Goal: Transaction & Acquisition: Purchase product/service

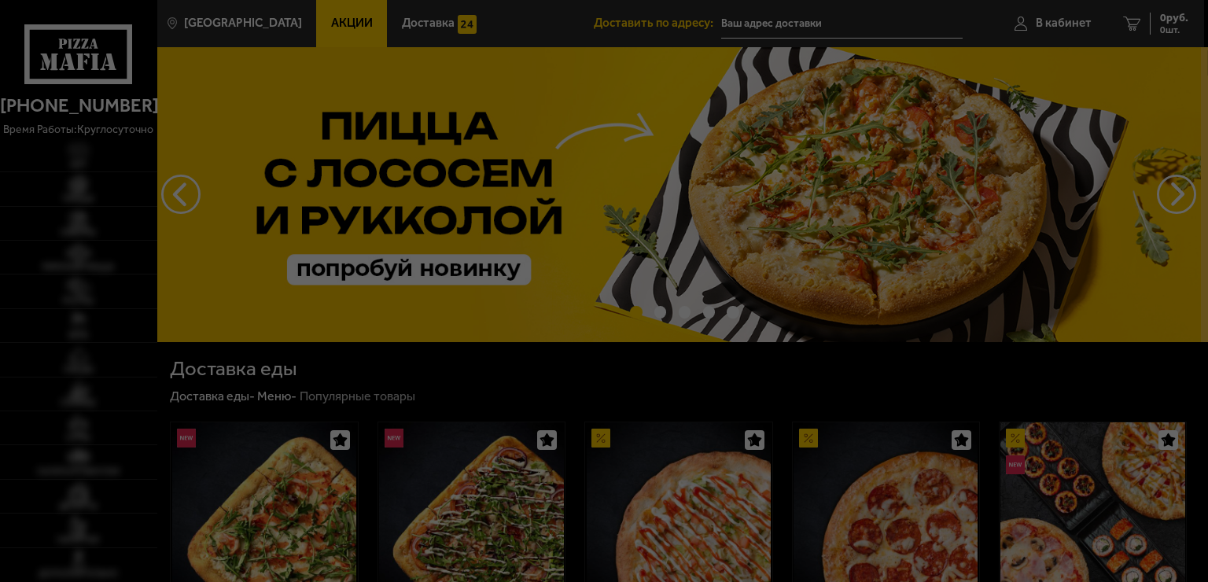
type input "[STREET_ADDRESS]"
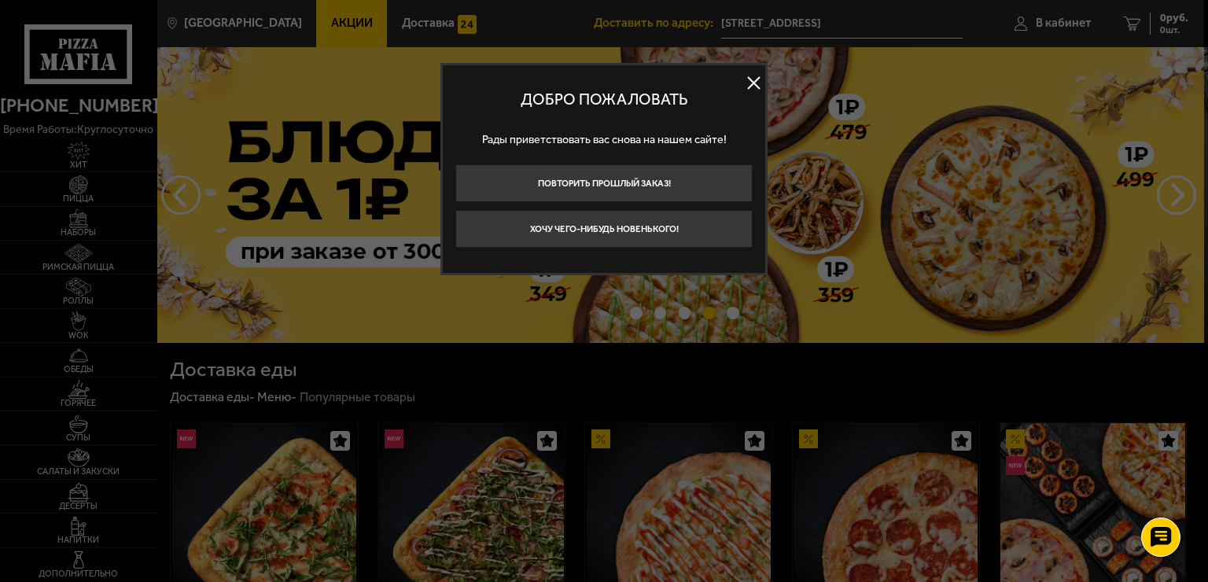
click at [755, 86] on button at bounding box center [754, 84] width 24 height 24
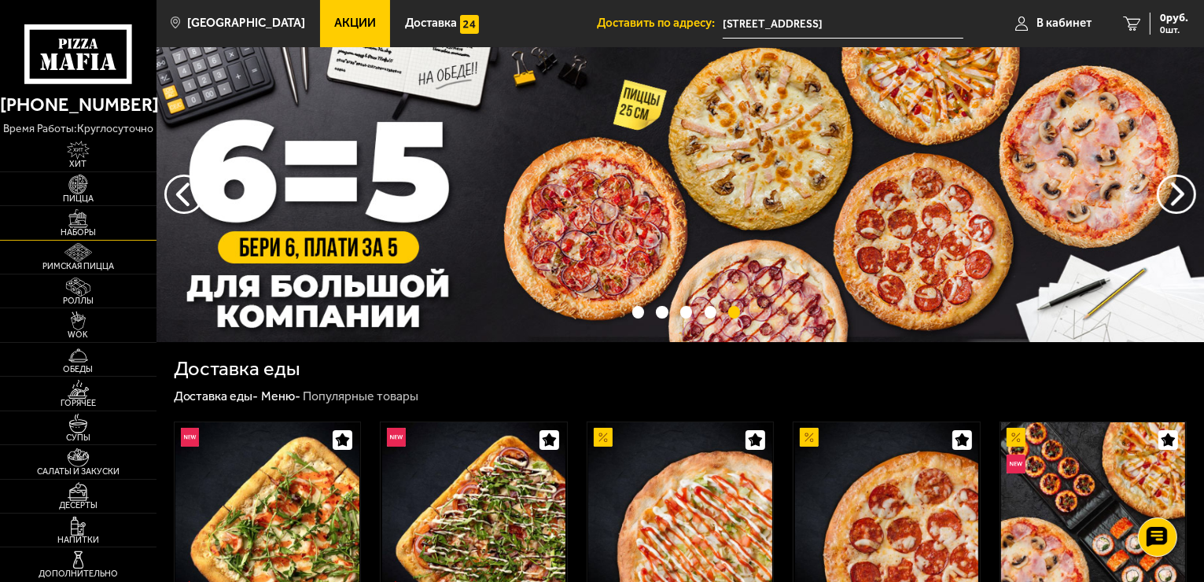
click at [101, 220] on img at bounding box center [78, 218] width 48 height 19
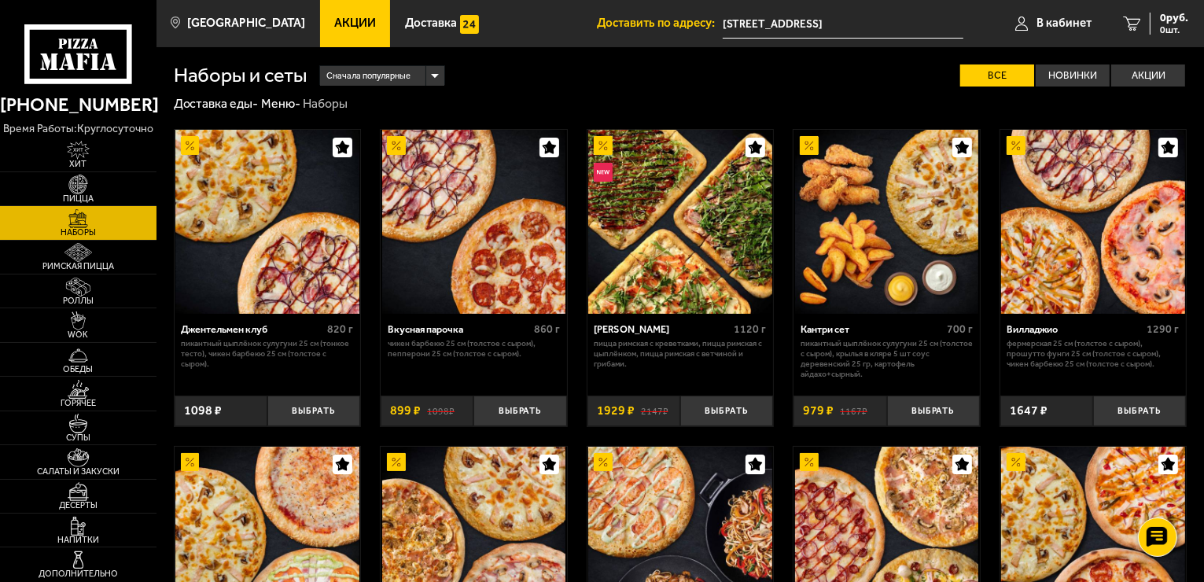
click at [406, 72] on span "Сначала популярные" at bounding box center [368, 77] width 84 height 24
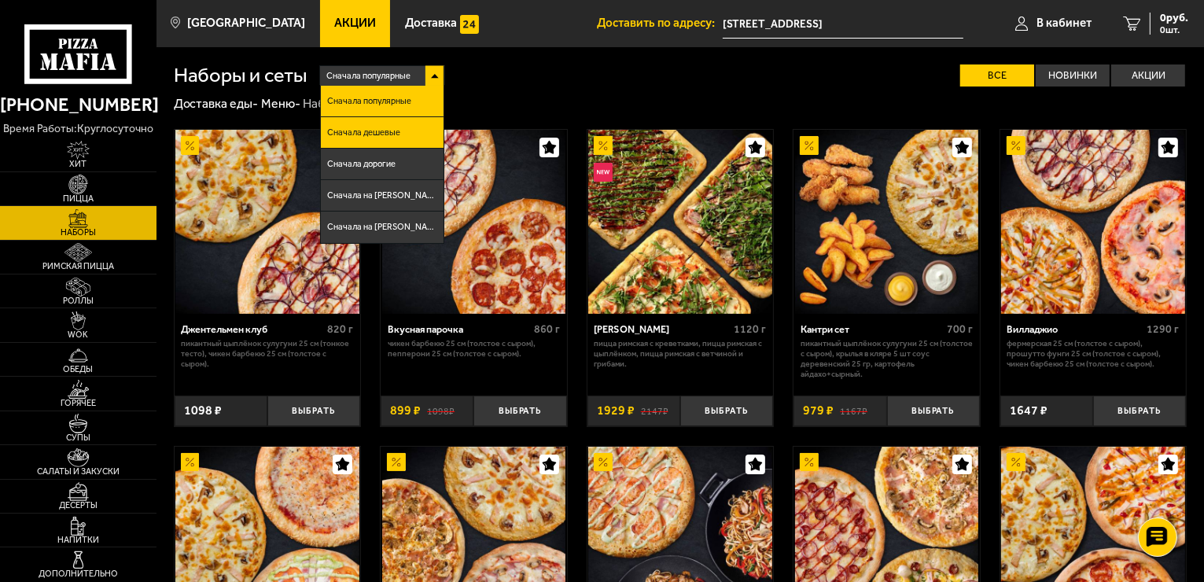
click at [389, 132] on span "Сначала дешевые" at bounding box center [363, 132] width 73 height 9
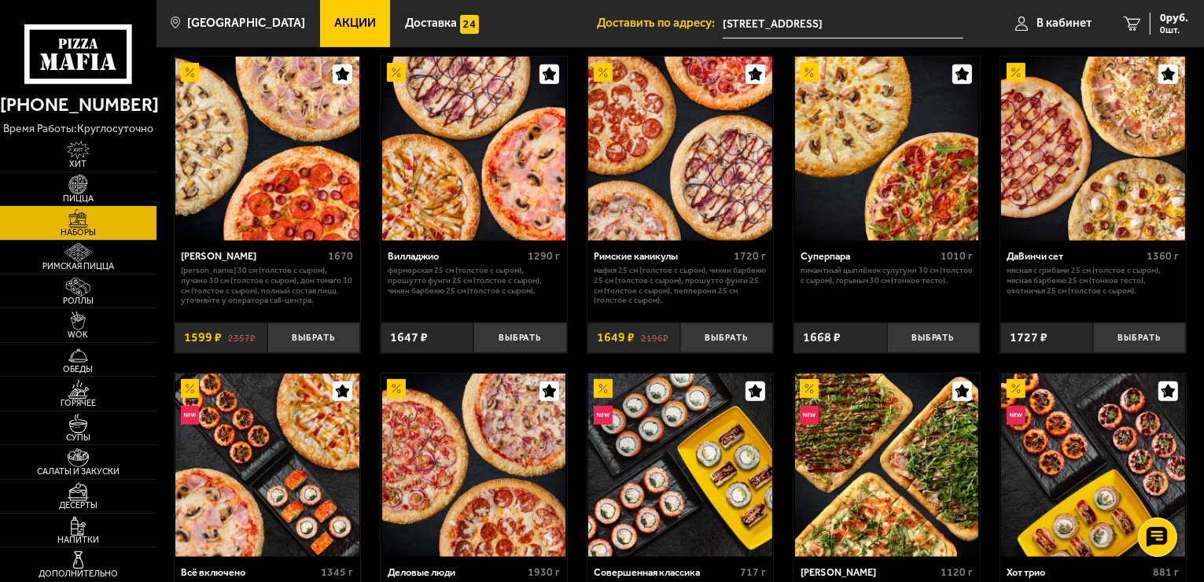
scroll to position [636, 0]
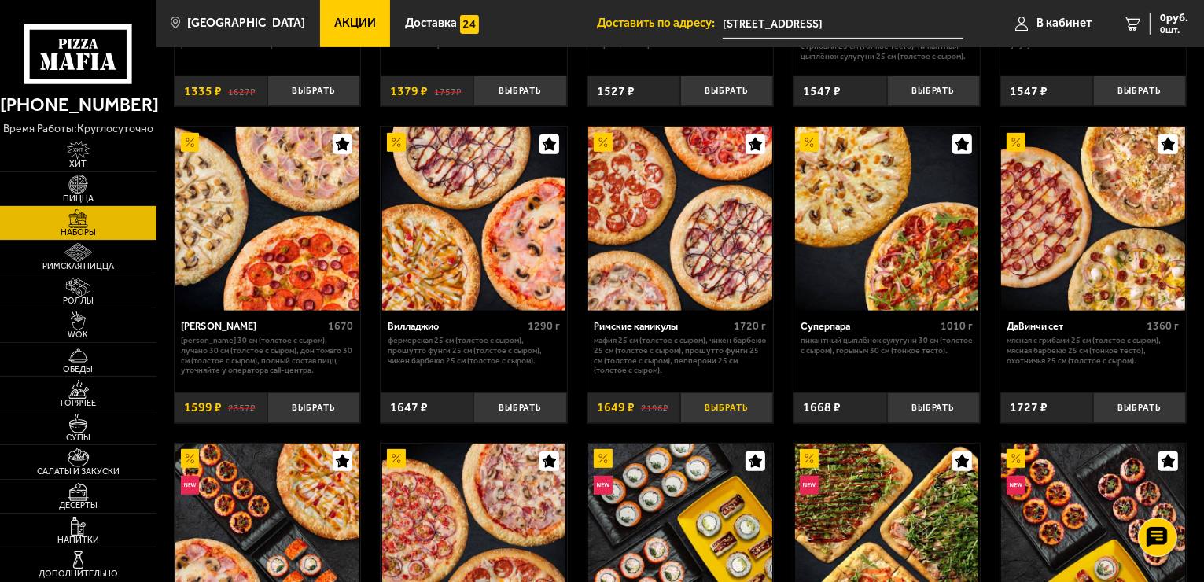
click at [721, 407] on button "Выбрать" at bounding box center [726, 408] width 93 height 31
click at [1156, 25] on span "1 шт." at bounding box center [1164, 29] width 47 height 9
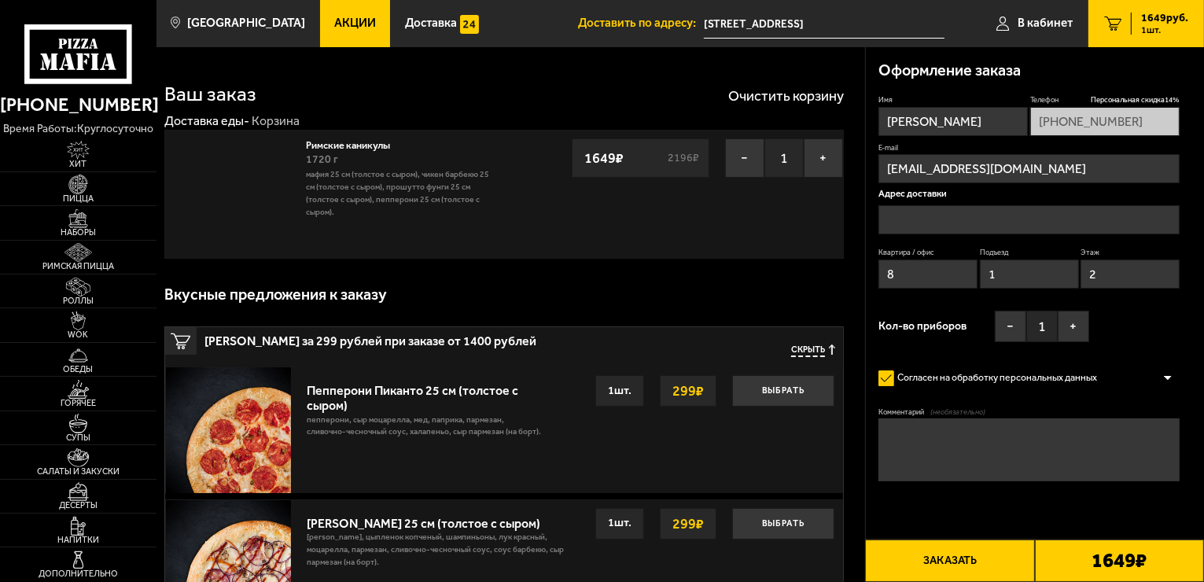
type input "[STREET_ADDRESS]"
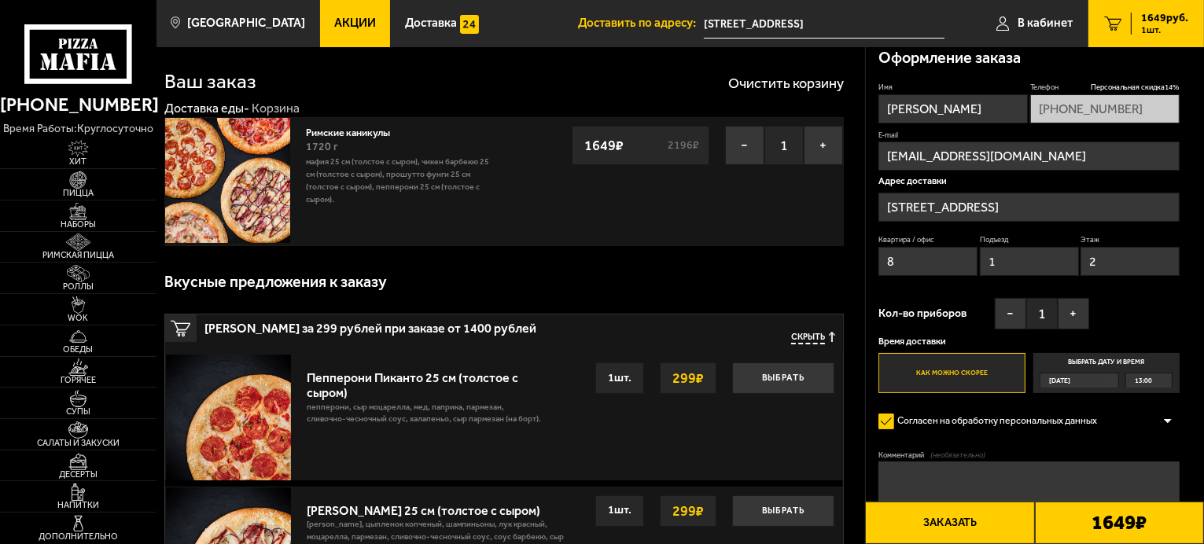
click at [805, 288] on div "Вкусные предложения к заказу" at bounding box center [504, 282] width 680 height 47
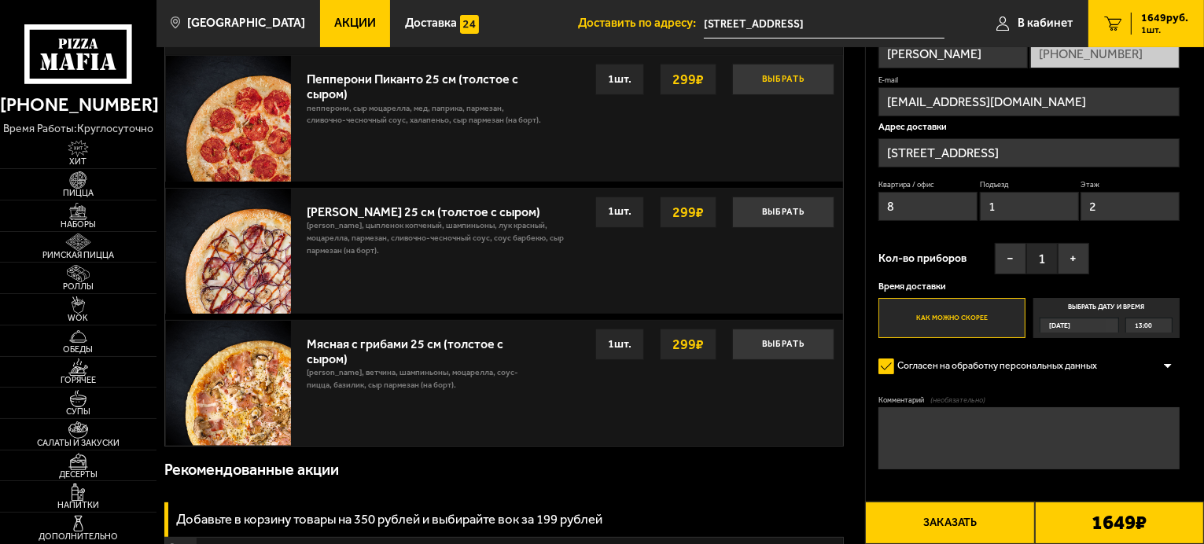
scroll to position [315, 0]
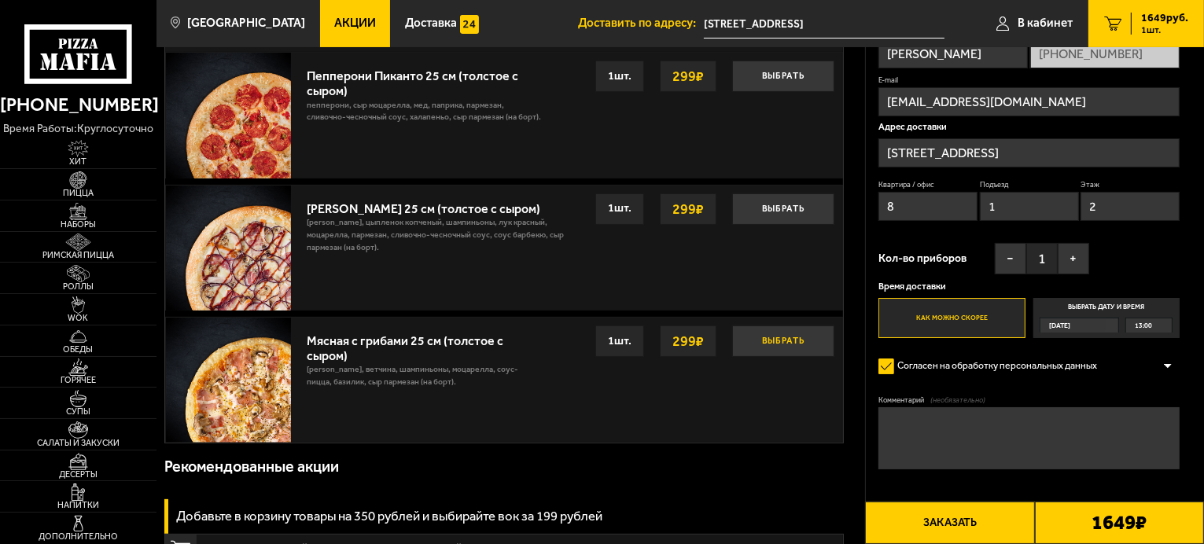
click at [769, 337] on button "Выбрать" at bounding box center [783, 341] width 102 height 31
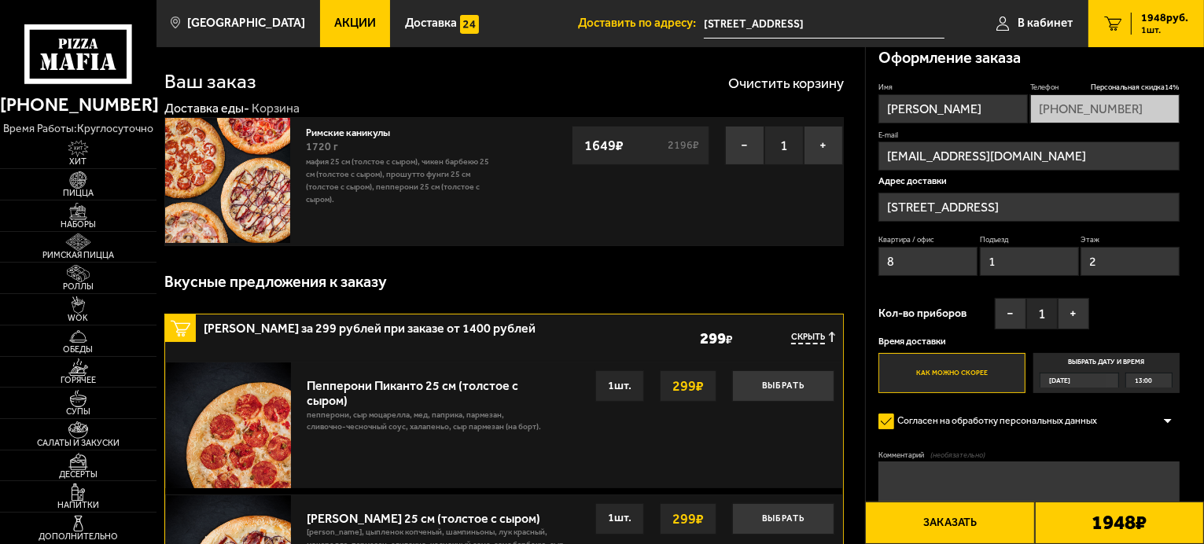
scroll to position [0, 0]
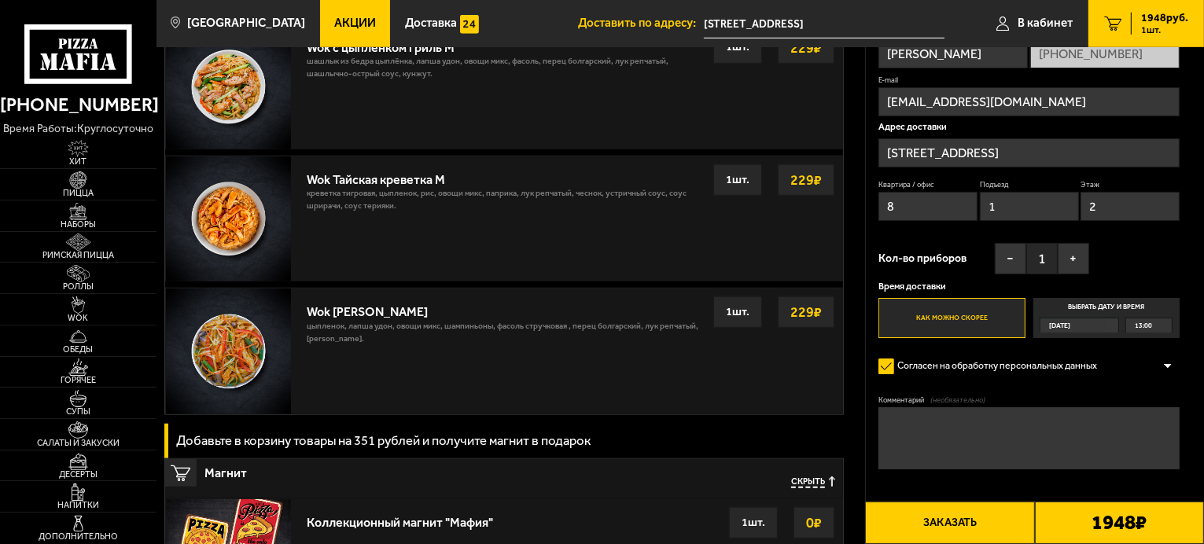
scroll to position [1290, 0]
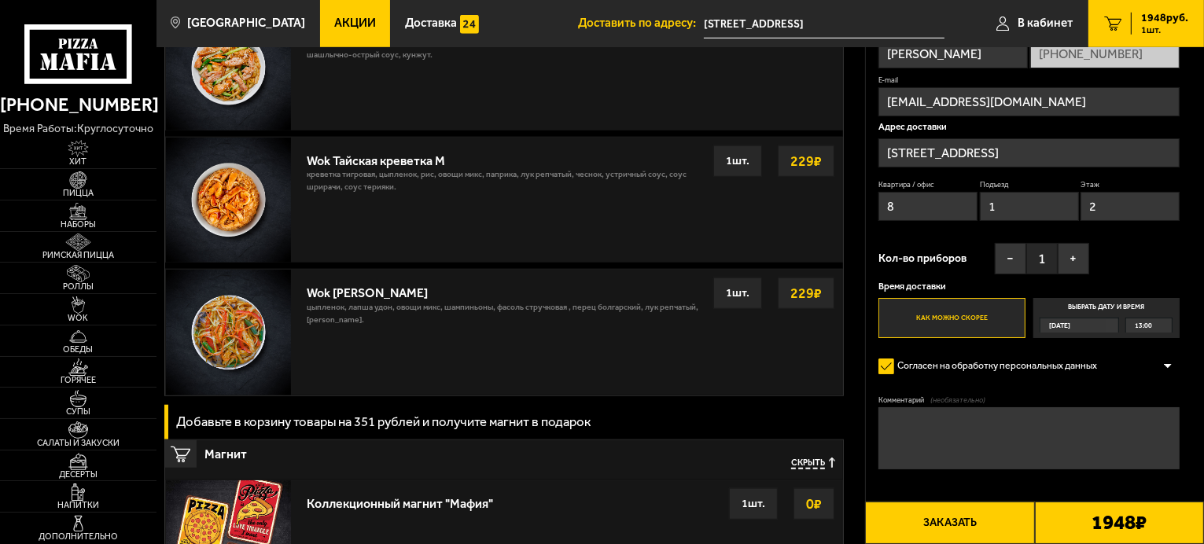
click at [1002, 522] on button "Заказать" at bounding box center [949, 523] width 169 height 42
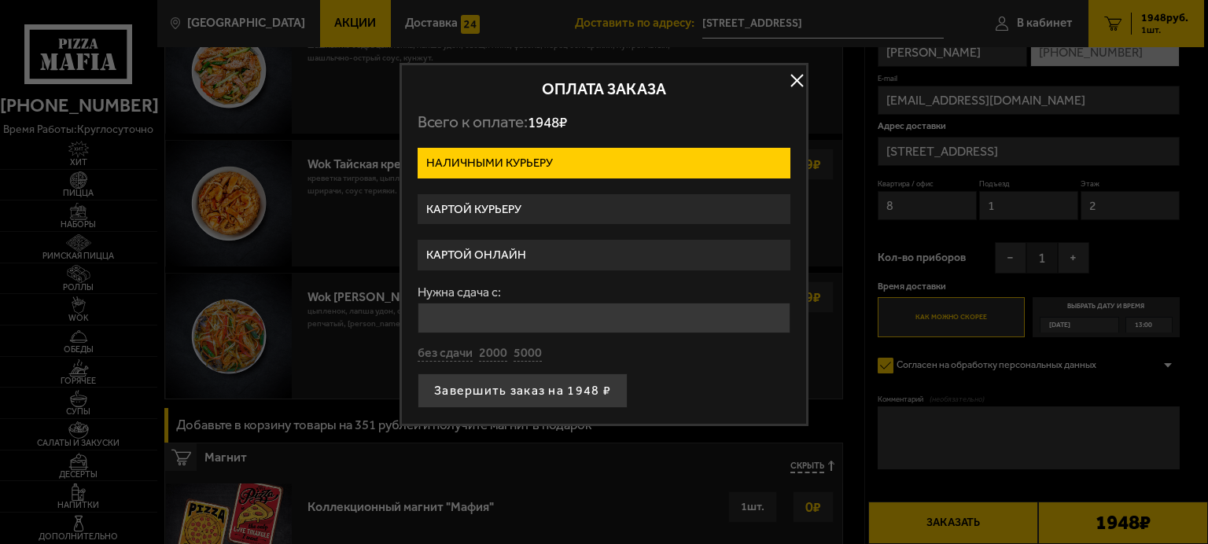
click at [578, 256] on label "Картой онлайн" at bounding box center [604, 255] width 373 height 31
click at [0, 0] on input "Картой онлайн" at bounding box center [0, 0] width 0 height 0
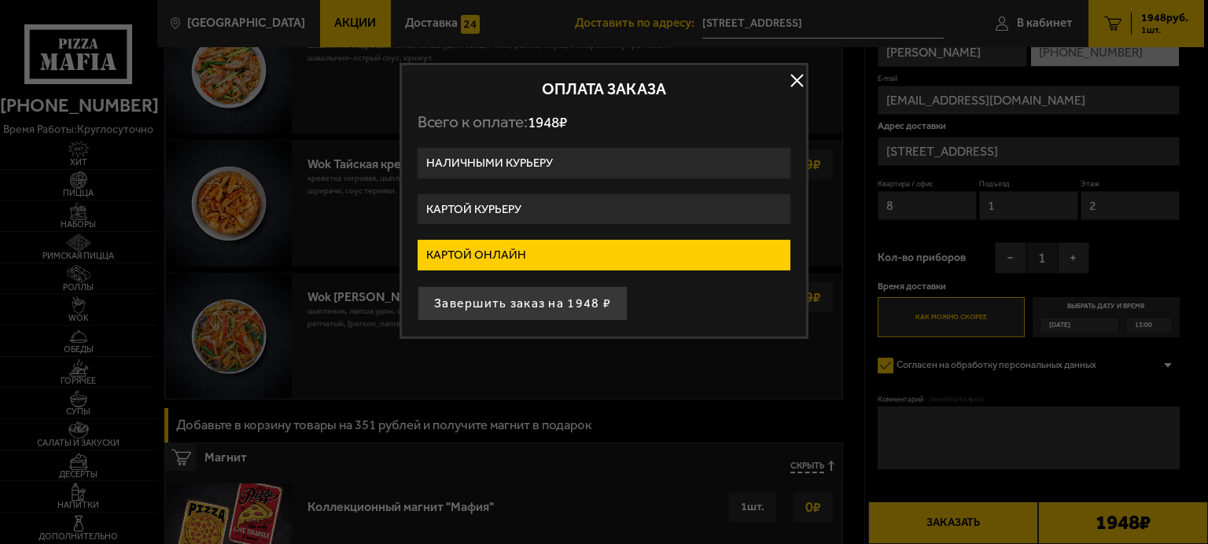
click at [798, 88] on button "button" at bounding box center [797, 81] width 24 height 24
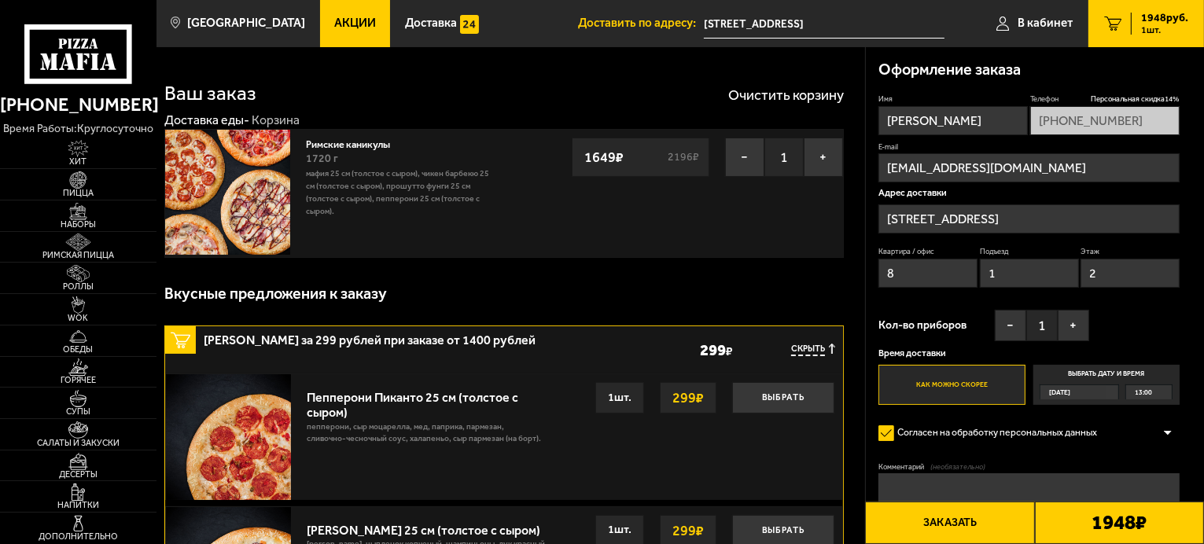
scroll to position [0, 0]
click at [933, 514] on button "Заказать" at bounding box center [949, 523] width 169 height 42
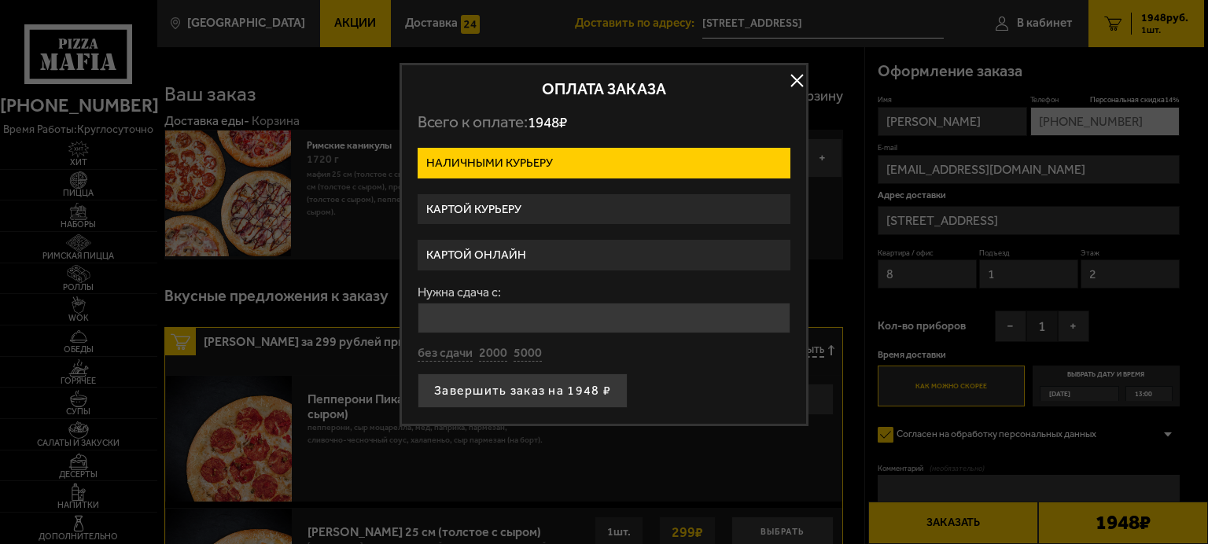
click at [614, 249] on label "Картой онлайн" at bounding box center [604, 255] width 373 height 31
click at [0, 0] on input "Картой онлайн" at bounding box center [0, 0] width 0 height 0
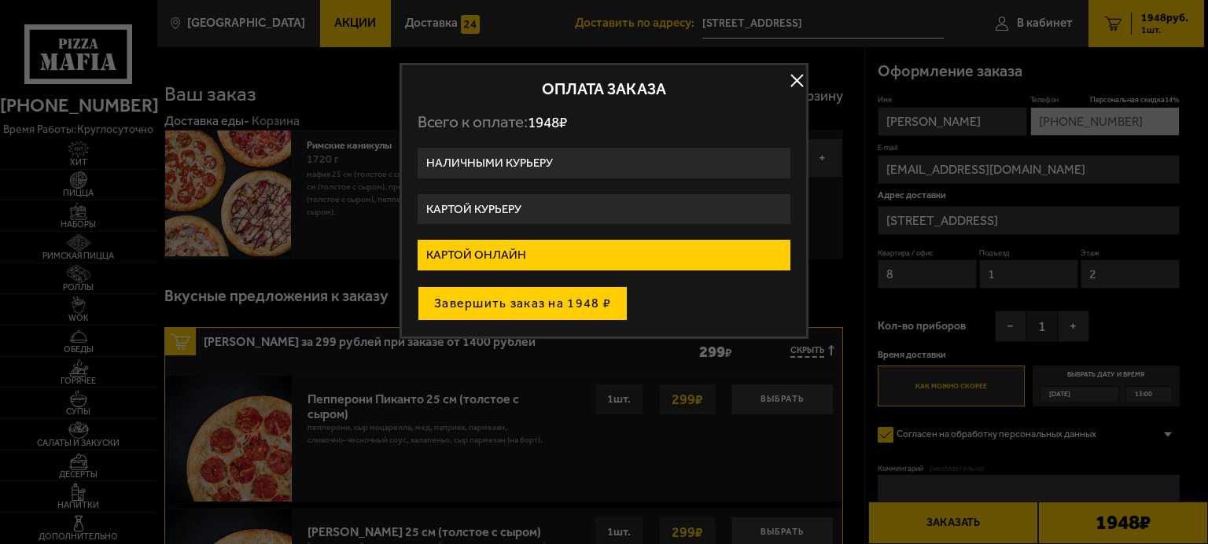
click at [582, 296] on button "Завершить заказ на 1948 ₽" at bounding box center [523, 303] width 210 height 35
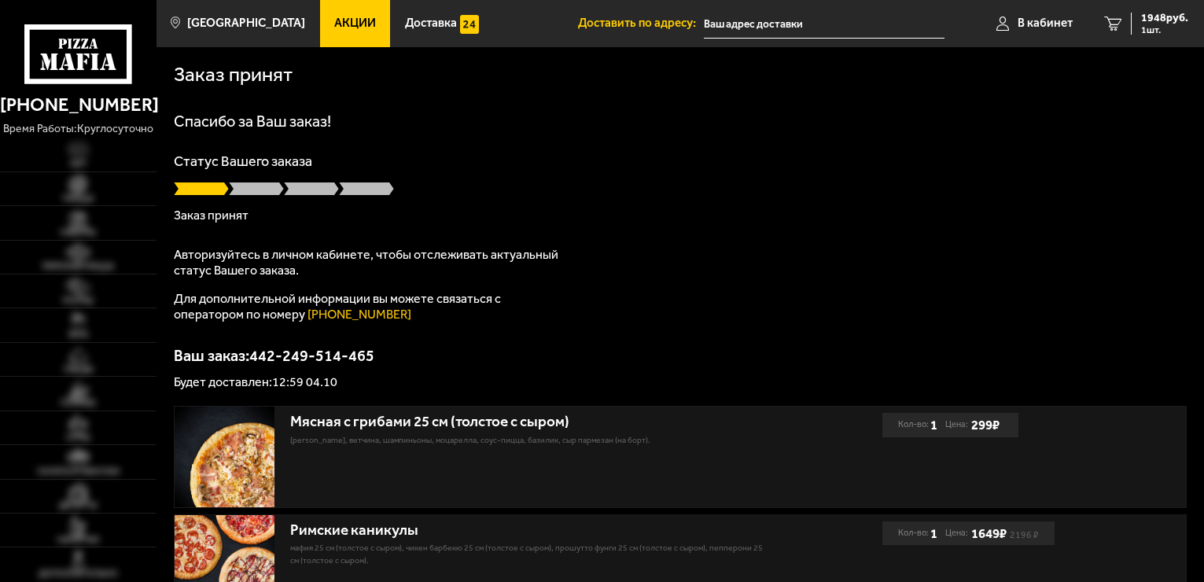
type input "[STREET_ADDRESS]"
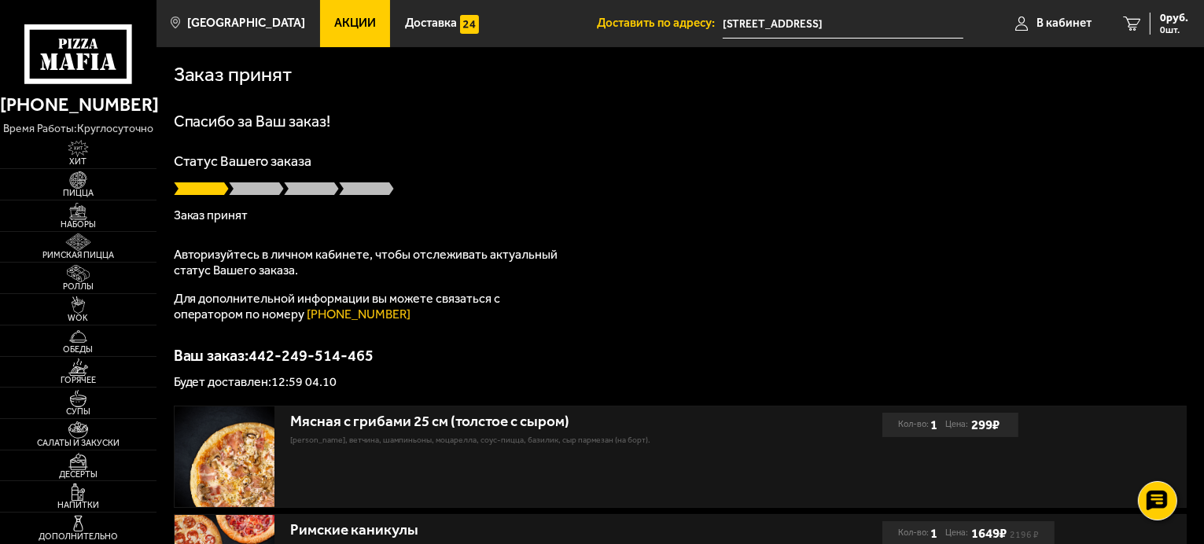
click at [765, 154] on div "Спасибо за Ваш заказ! Статус Вашего заказа Заказ принят Авторизуйтесь в личном …" at bounding box center [681, 250] width 1014 height 275
click at [1048, 415] on div "Мясная с грибами 25 см (толстое с сыром) бекон, ветчина, шампиньоны, моцарелла,…" at bounding box center [681, 457] width 1012 height 101
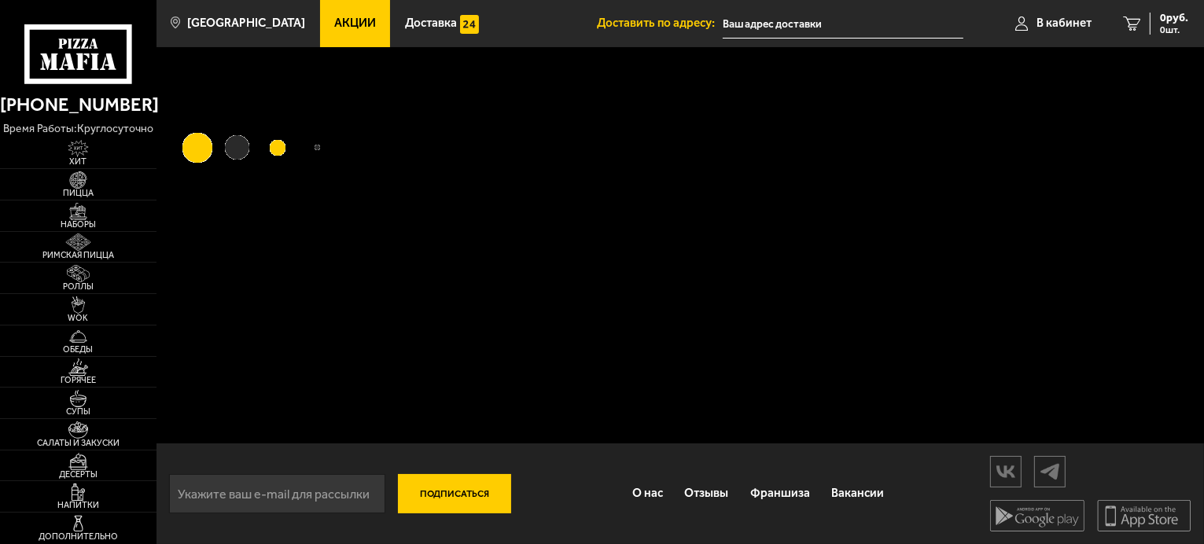
type input "[STREET_ADDRESS]"
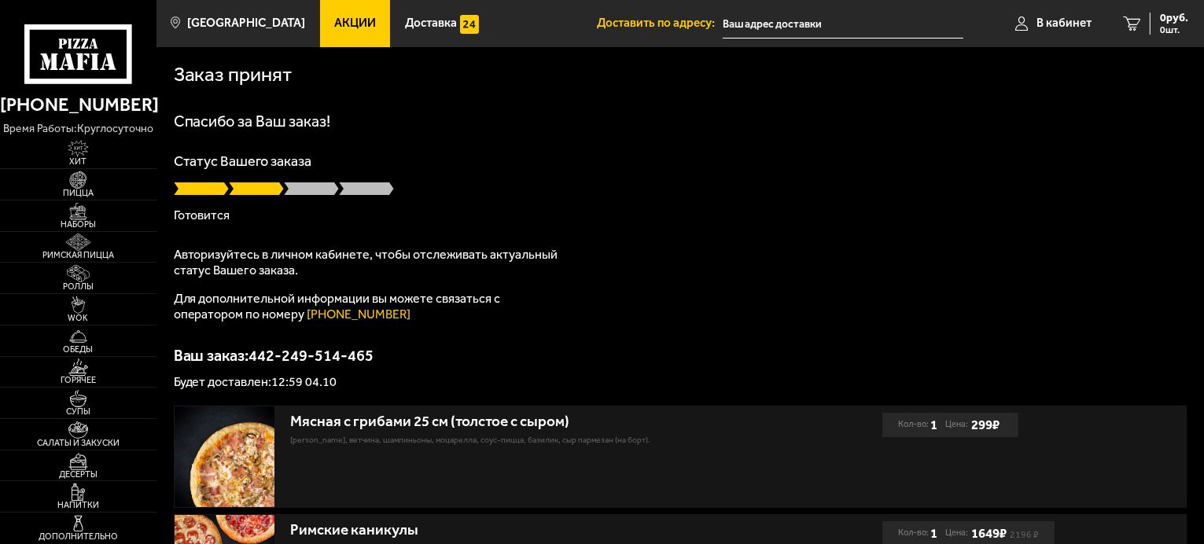
type input "[STREET_ADDRESS]"
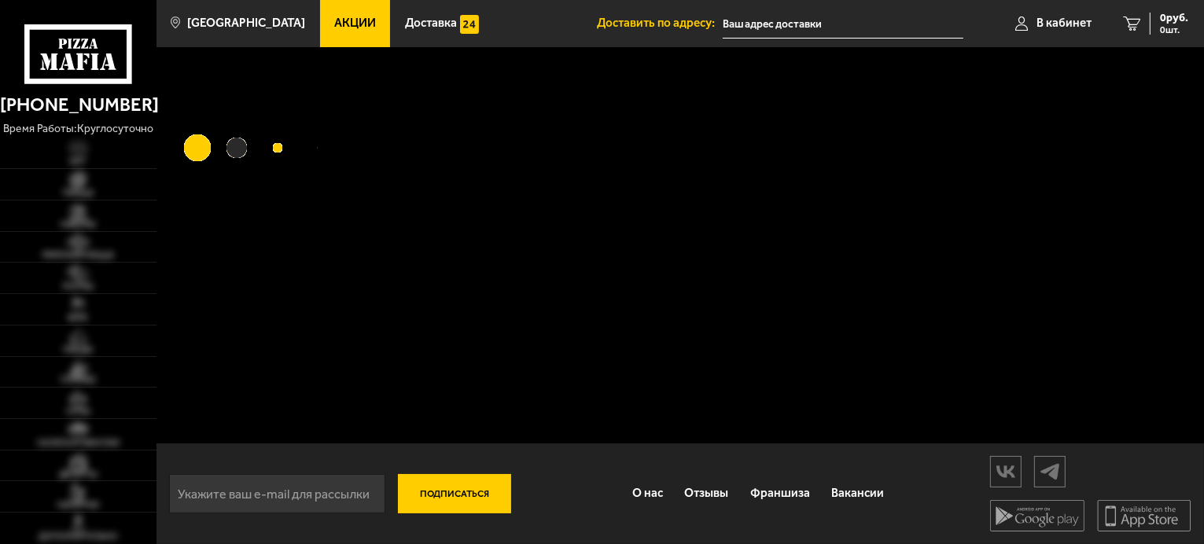
type input "[STREET_ADDRESS]"
